Goal: Find specific page/section: Find specific page/section

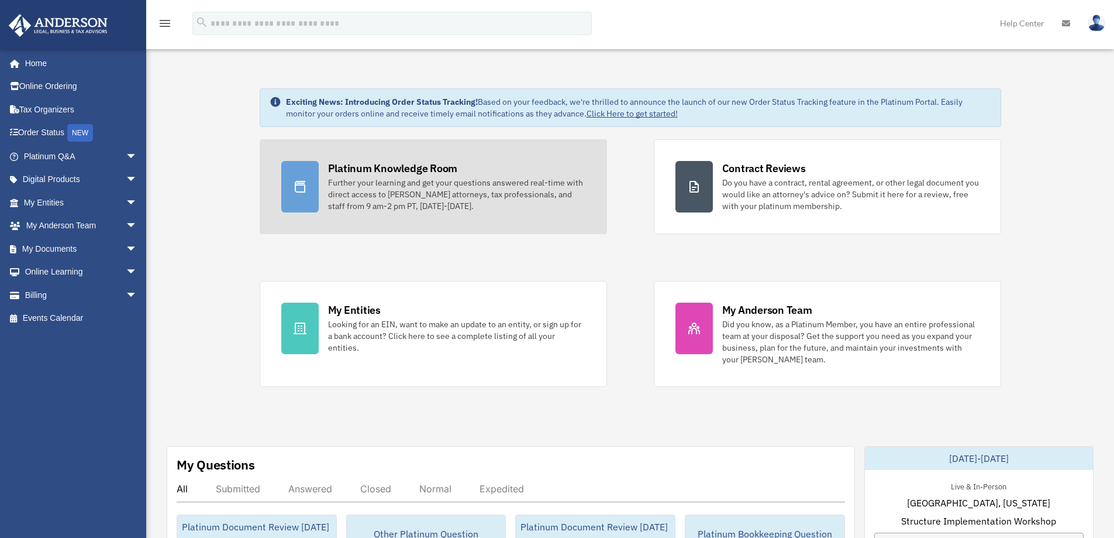
click at [436, 174] on div "Platinum Knowledge Room" at bounding box center [393, 168] width 130 height 15
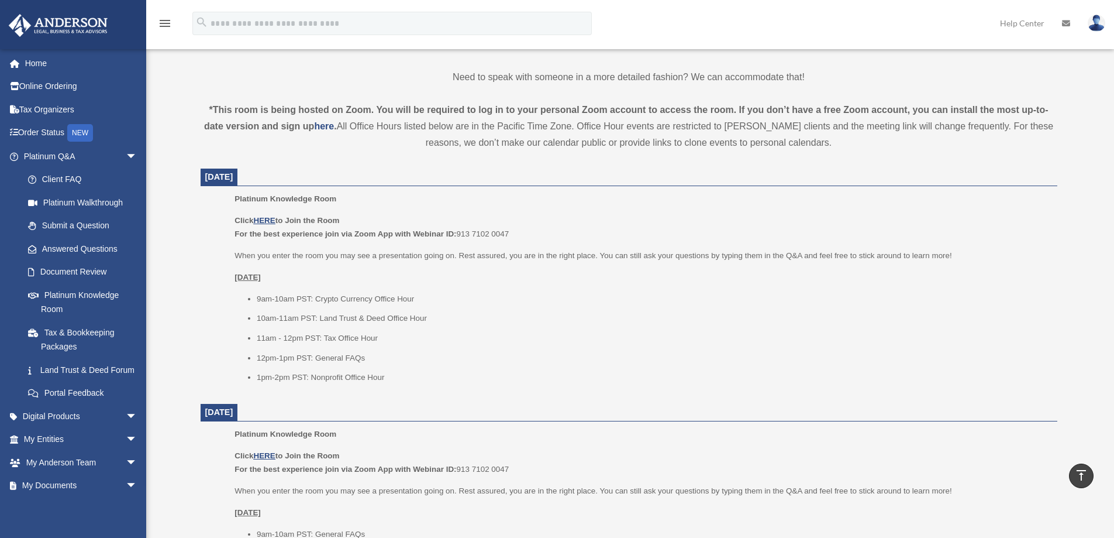
scroll to position [409, 0]
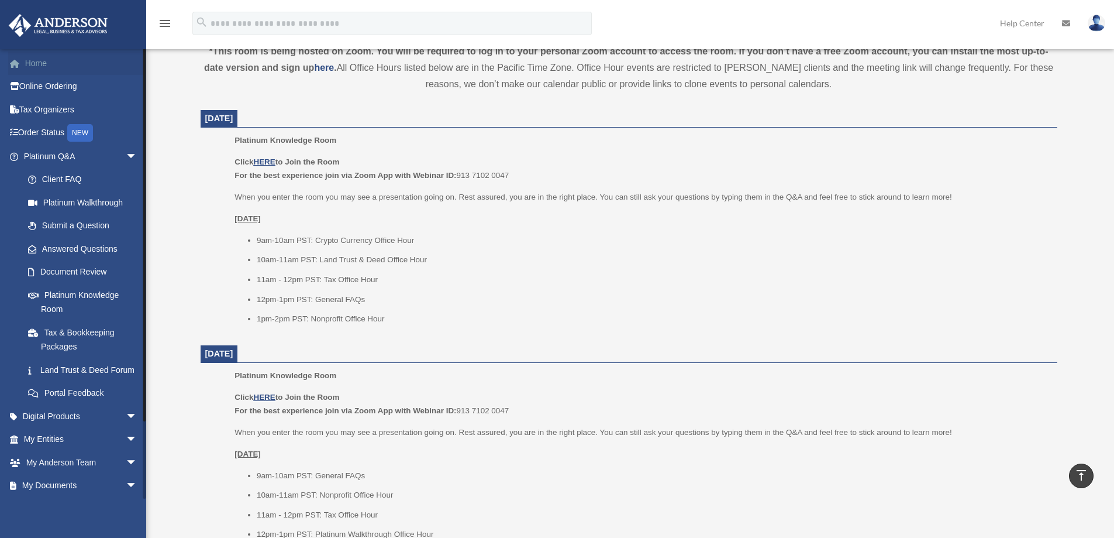
click at [36, 66] on link "Home" at bounding box center [81, 62] width 147 height 23
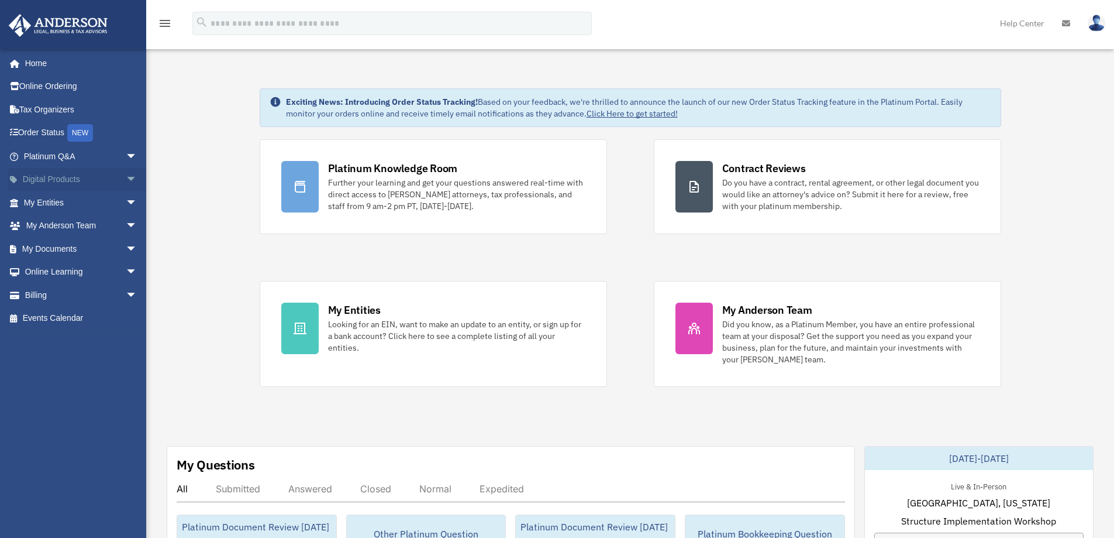
click at [126, 178] on span "arrow_drop_down" at bounding box center [137, 180] width 23 height 24
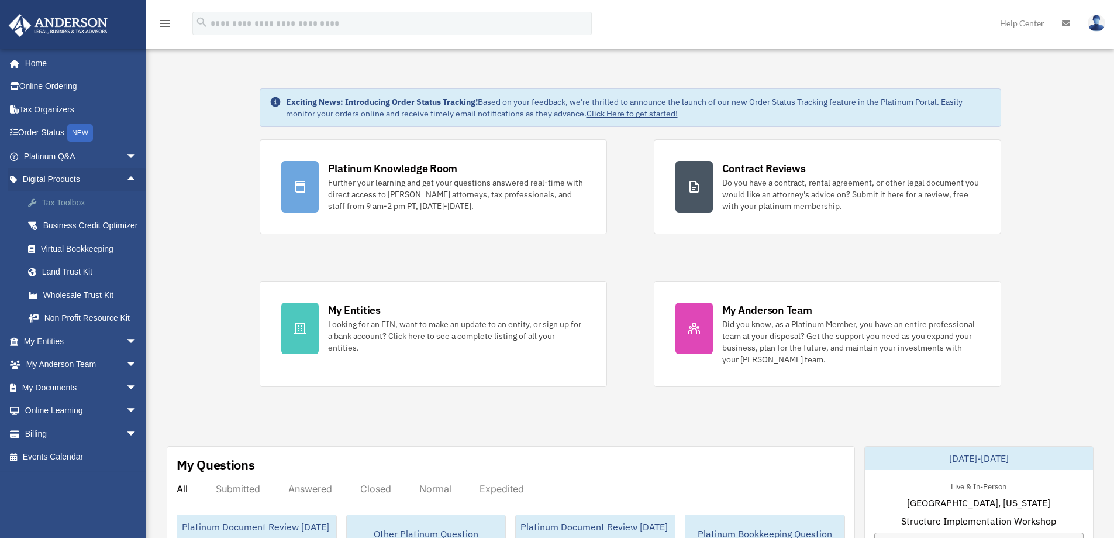
click at [68, 205] on div "Tax Toolbox" at bounding box center [90, 202] width 99 height 15
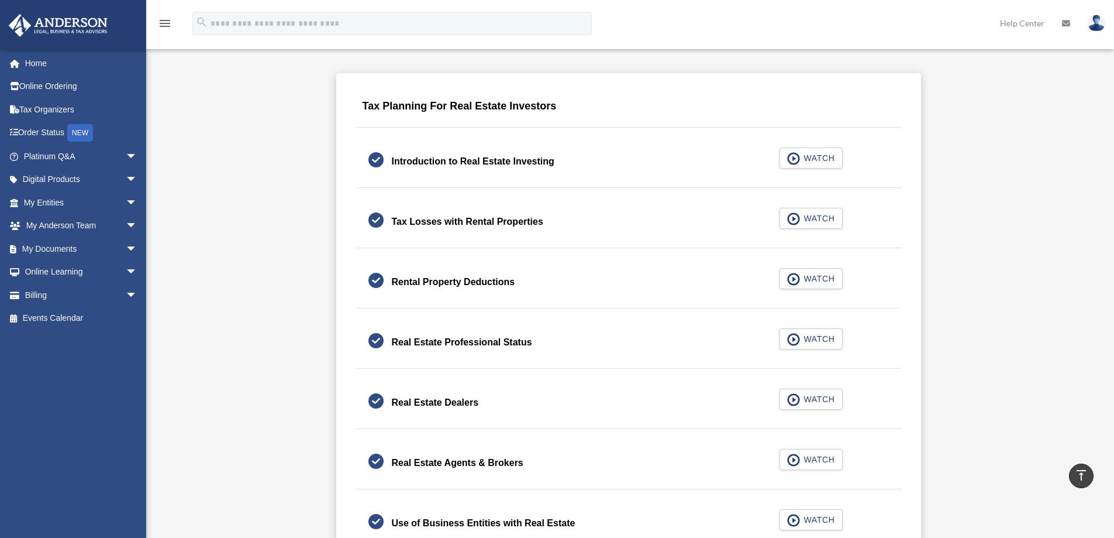
scroll to position [351, 0]
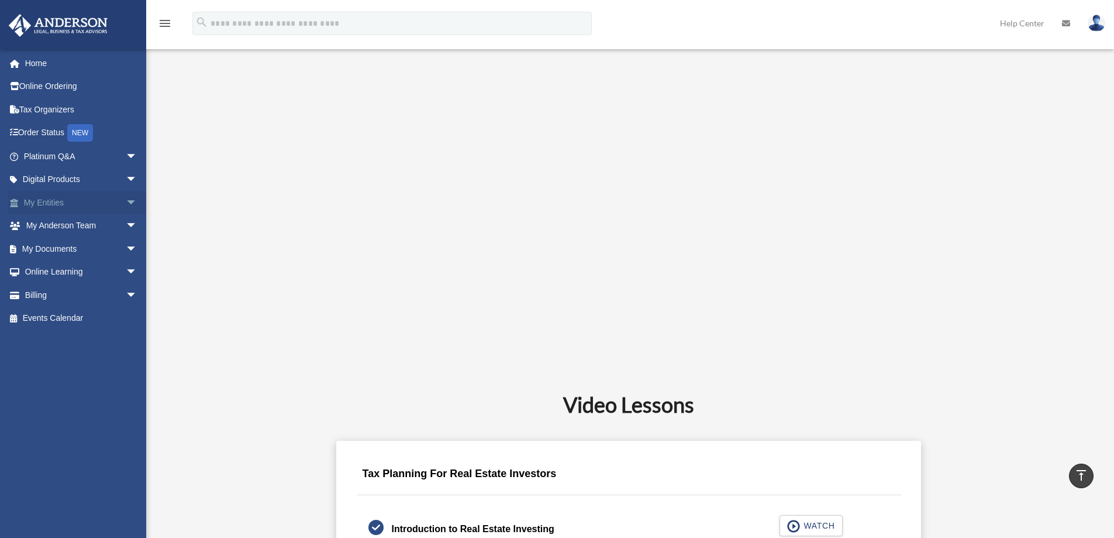
click at [126, 201] on span "arrow_drop_down" at bounding box center [137, 203] width 23 height 24
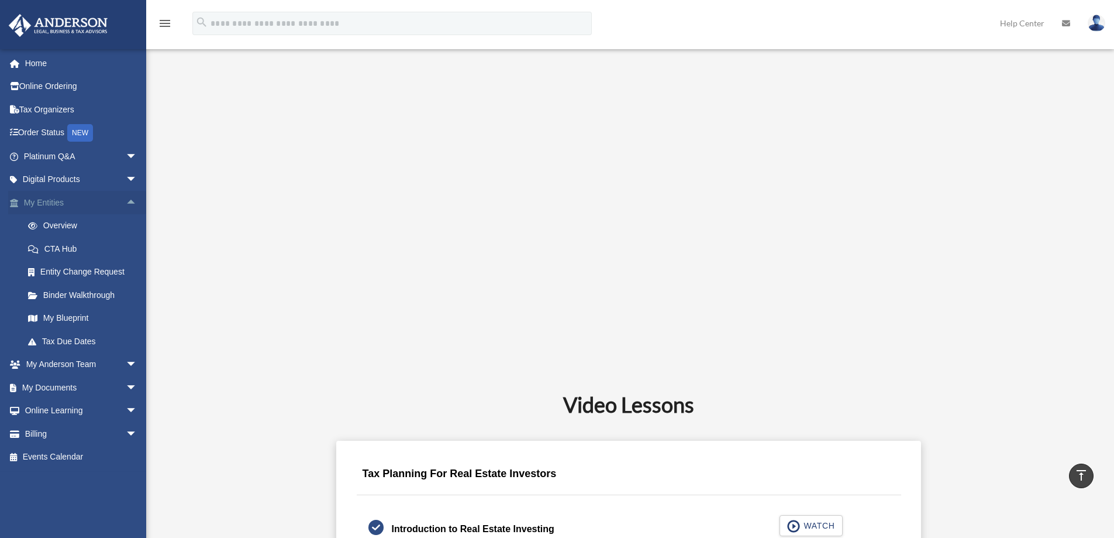
click at [126, 199] on span "arrow_drop_up" at bounding box center [137, 203] width 23 height 24
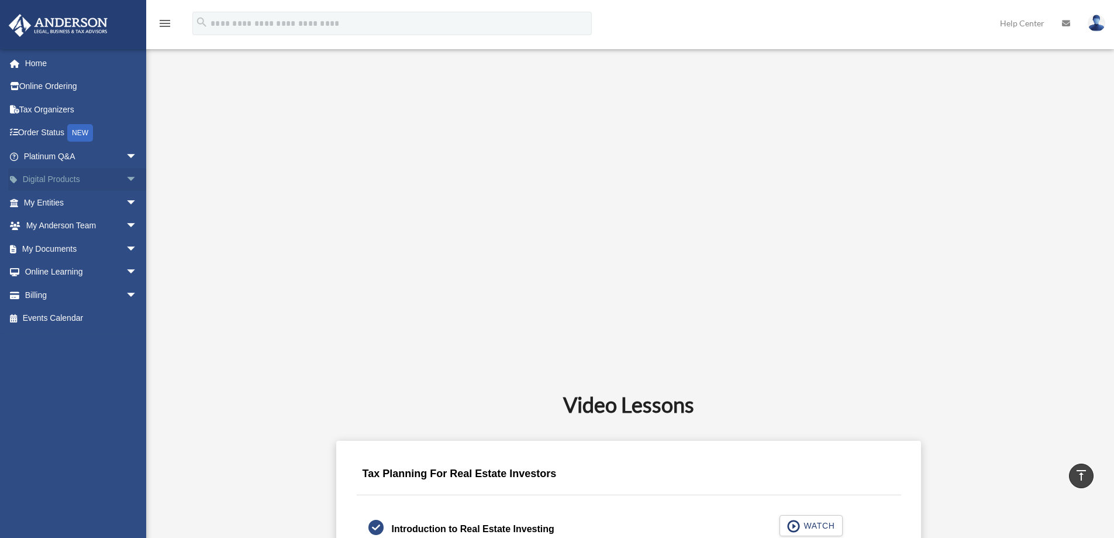
click at [126, 176] on span "arrow_drop_down" at bounding box center [137, 180] width 23 height 24
